Goal: Information Seeking & Learning: Learn about a topic

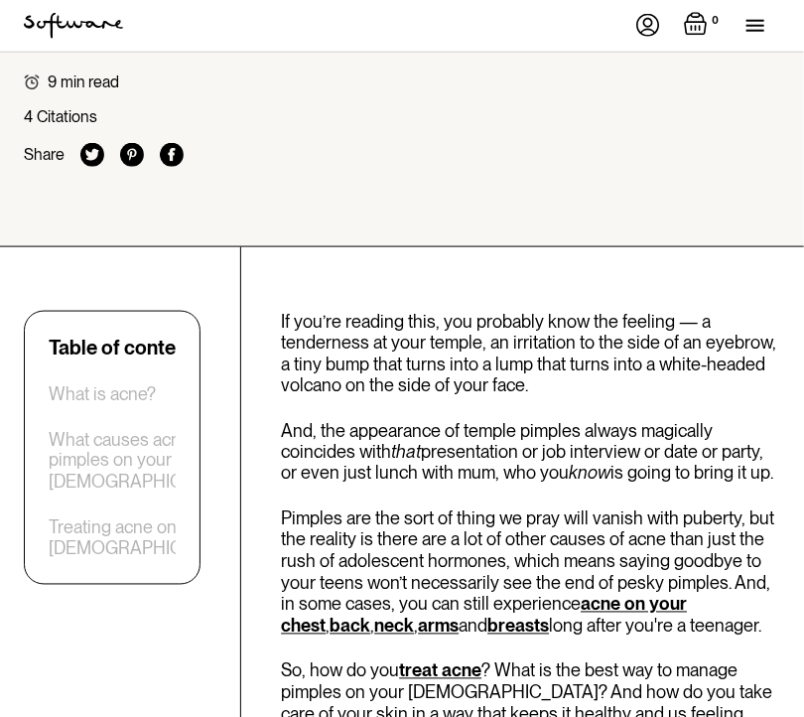
scroll to position [566, 0]
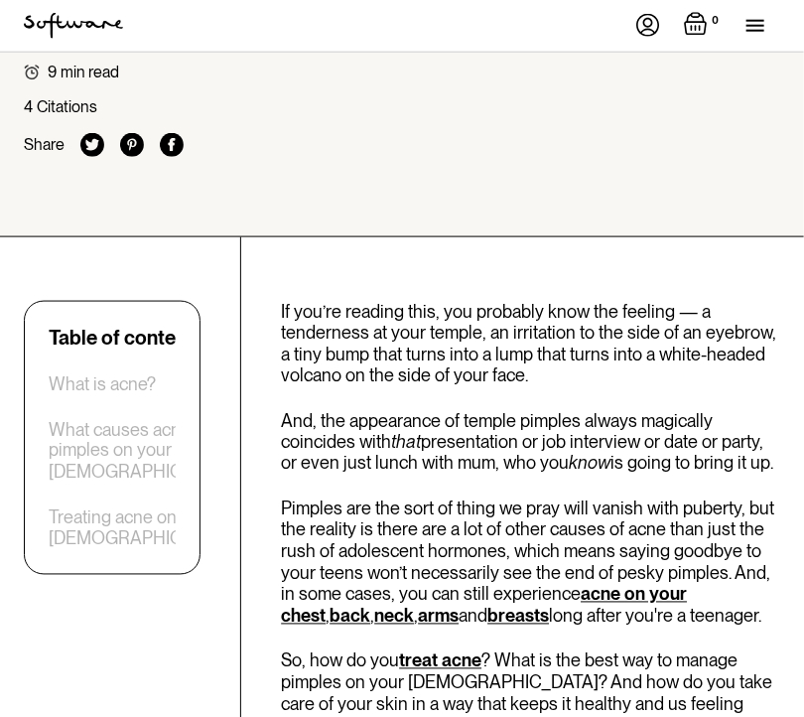
click at [171, 550] on div "Treating acne on your [DEMOGRAPHIC_DATA]" at bounding box center [149, 528] width 200 height 43
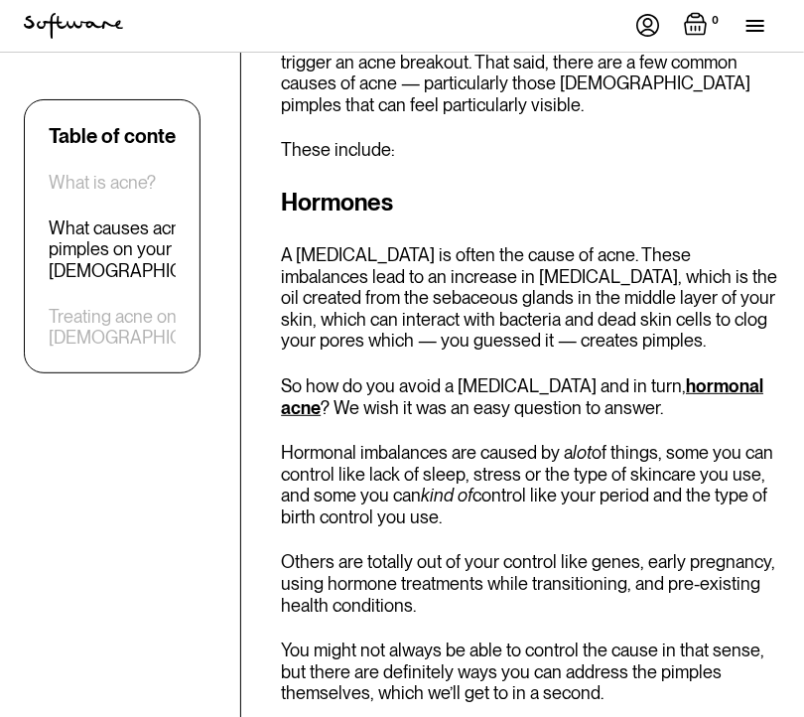
scroll to position [1985, 0]
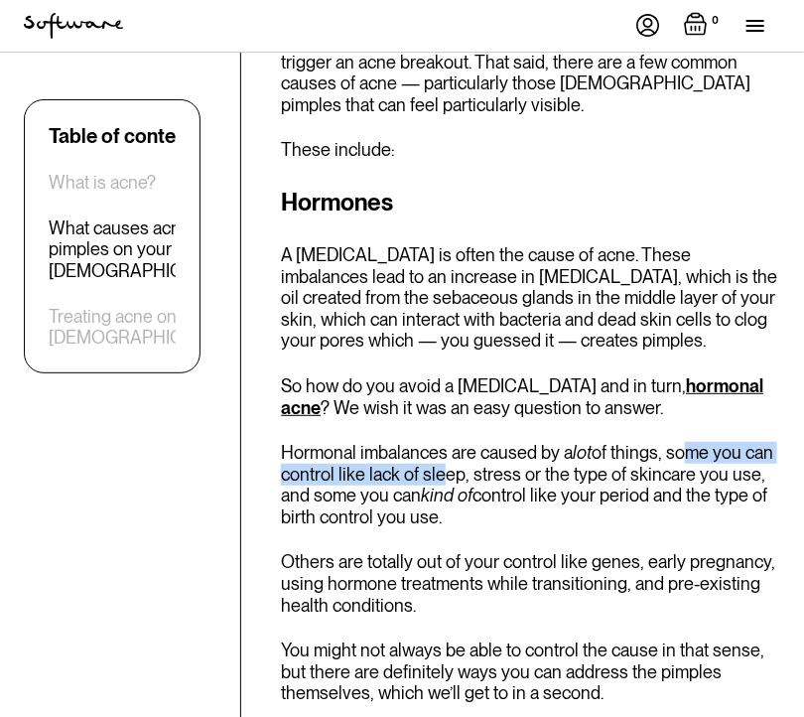
drag, startPoint x: 691, startPoint y: 434, endPoint x: 439, endPoint y: 446, distance: 252.4
click at [439, 446] on p "Hormonal imbalances are caused by a lot of things, some you can control like la…" at bounding box center [530, 484] width 499 height 85
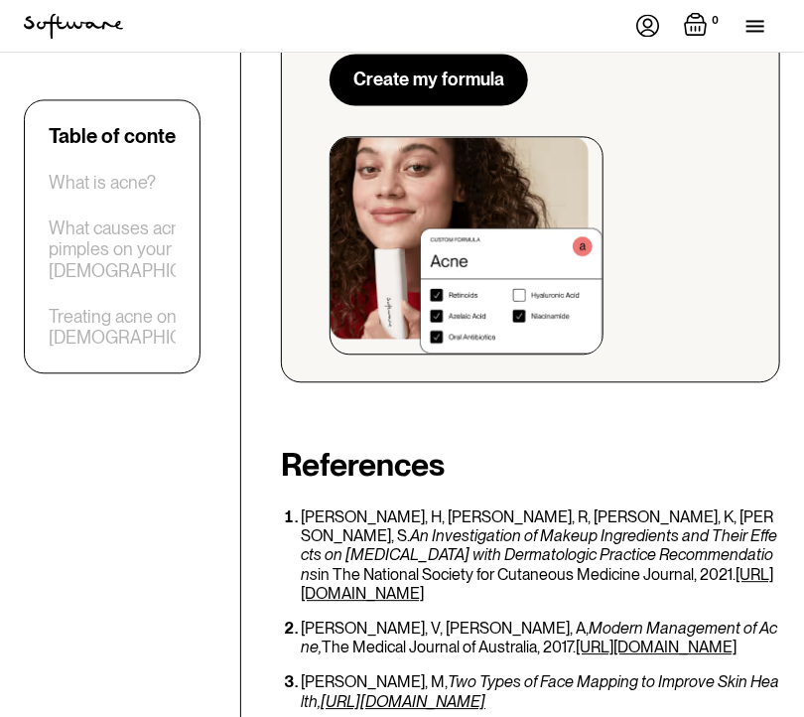
scroll to position [7124, 0]
